Goal: Transaction & Acquisition: Obtain resource

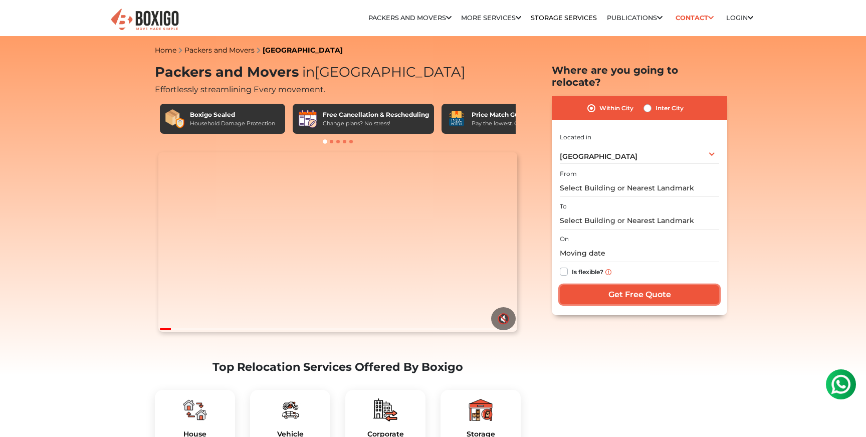
click at [601, 285] on input "Get Free Quote" at bounding box center [638, 294] width 159 height 19
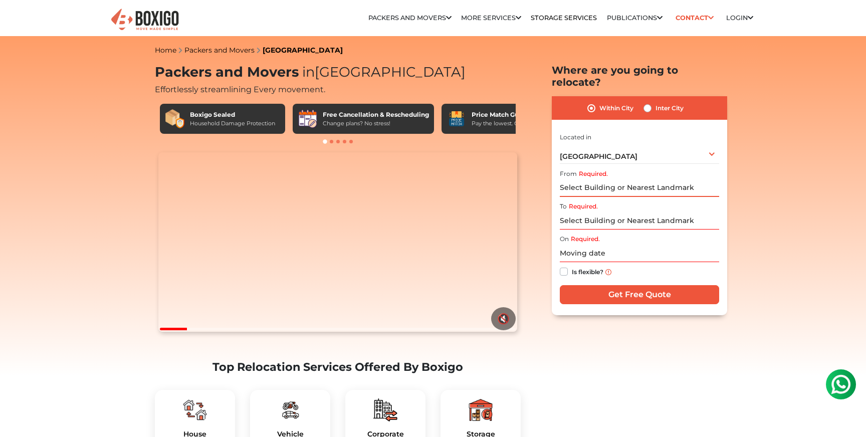
click at [585, 179] on input "Required." at bounding box center [638, 188] width 159 height 18
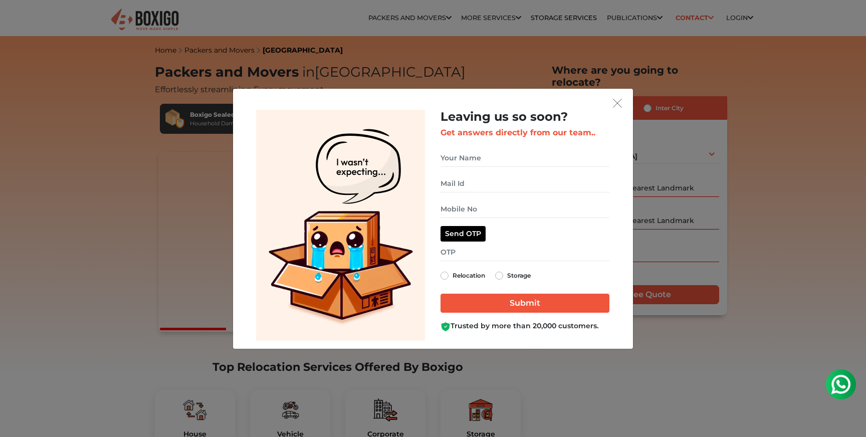
click at [118, 109] on div "Leaving us so soon? Get answers directly from our team.. Relocation Storage" at bounding box center [433, 218] width 866 height 437
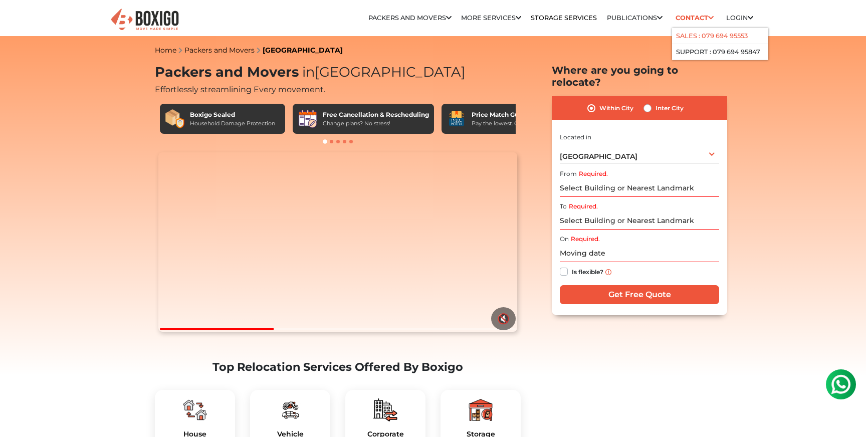
click at [696, 34] on link "Sales : 079 694 95553" at bounding box center [712, 36] width 72 height 8
click at [701, 15] on link "Contact" at bounding box center [694, 18] width 45 height 16
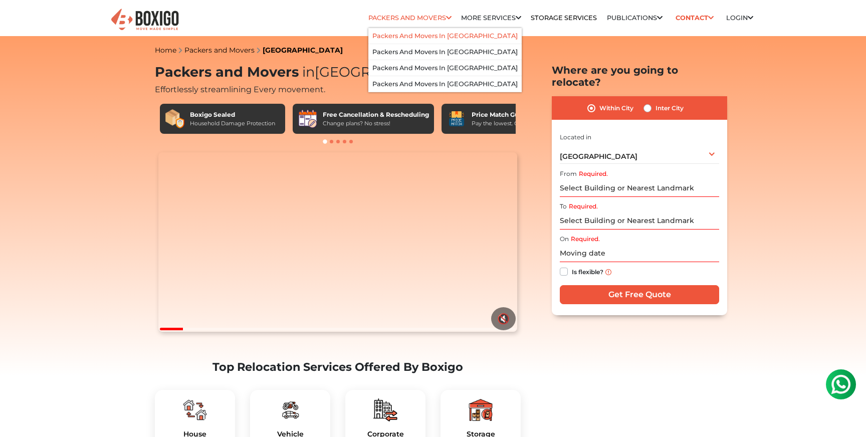
click at [407, 34] on link "Packers and Movers in [GEOGRAPHIC_DATA]" at bounding box center [444, 36] width 145 height 8
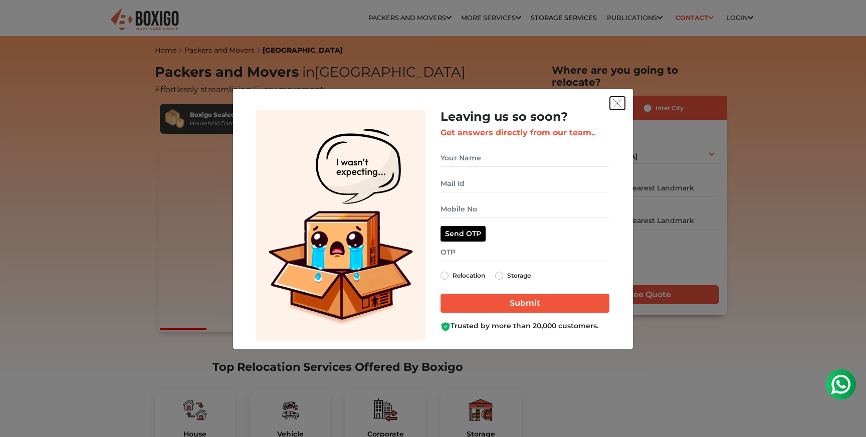
click at [617, 102] on img "get free quote dialog" at bounding box center [617, 103] width 9 height 9
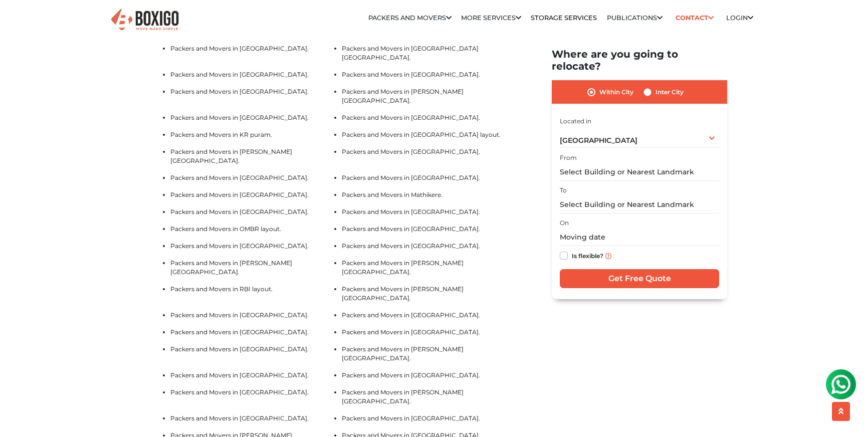
scroll to position [2712, 0]
